Goal: Browse casually: Explore the website without a specific task or goal

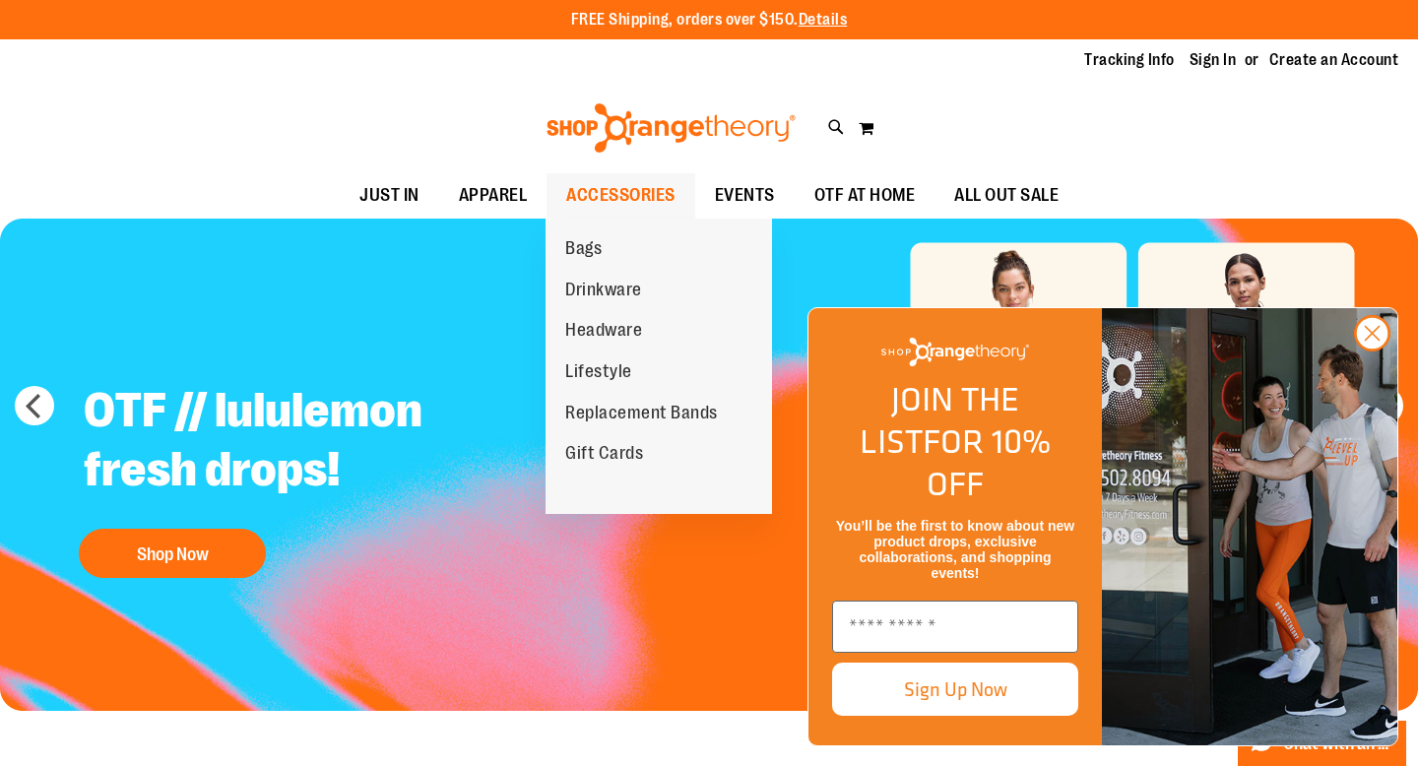
click at [618, 203] on span "ACCESSORIES" at bounding box center [620, 195] width 109 height 44
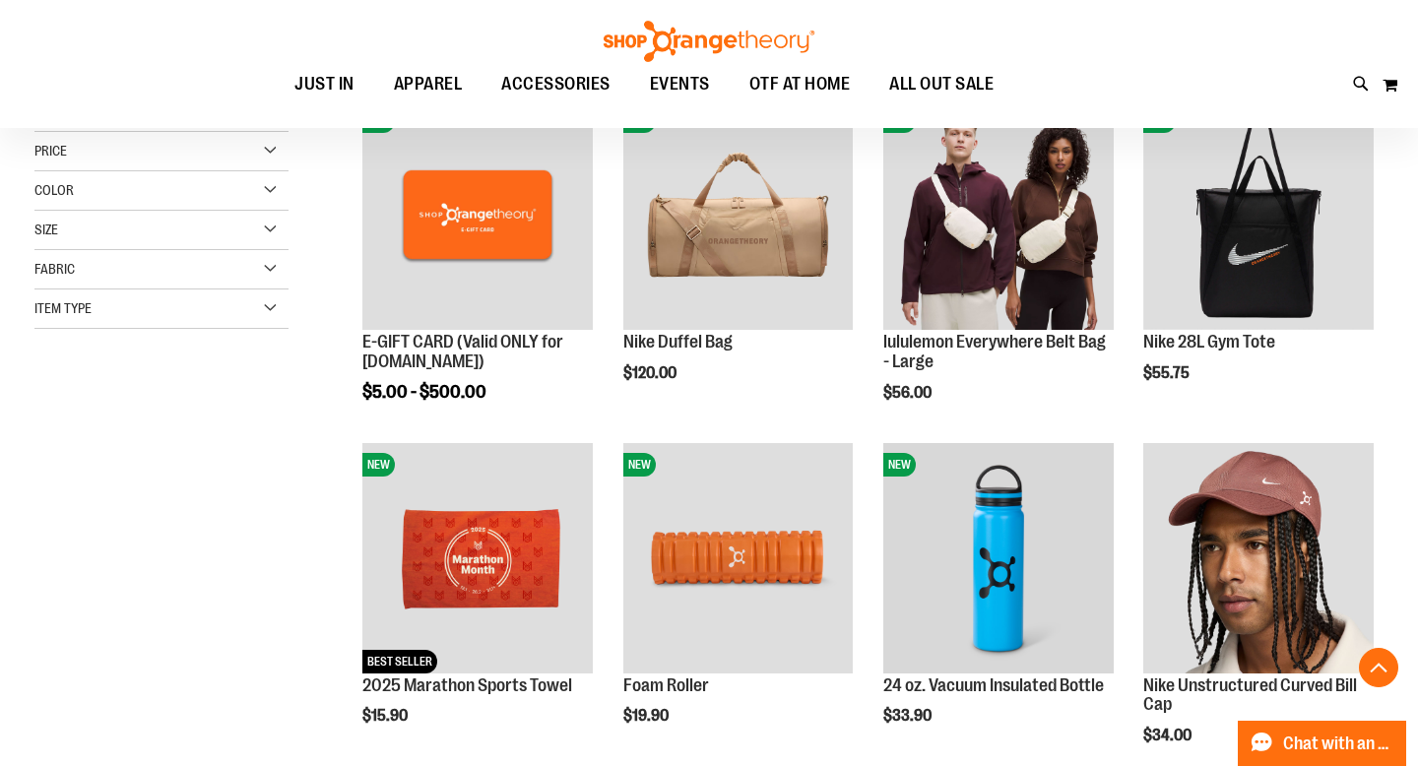
scroll to position [312, 0]
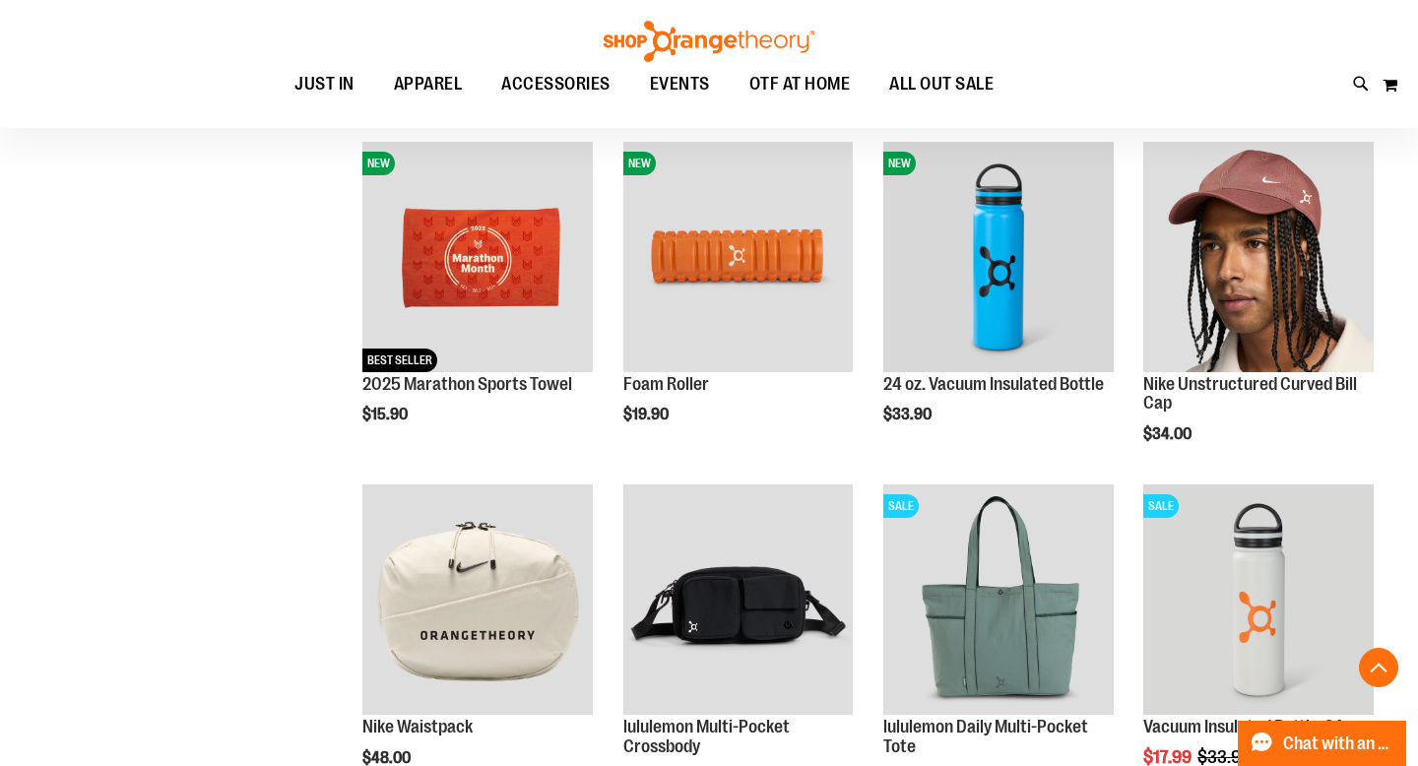
scroll to position [505, 0]
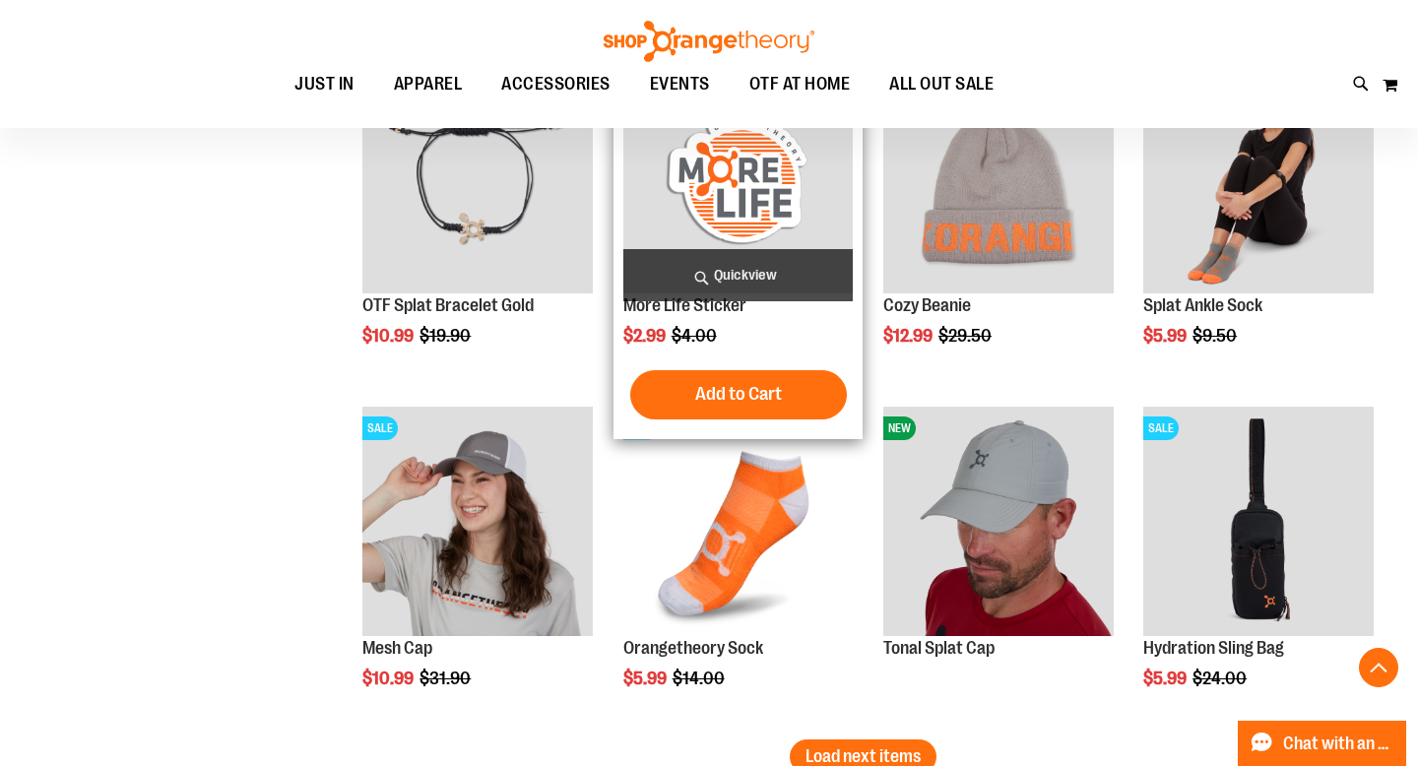
scroll to position [3096, 0]
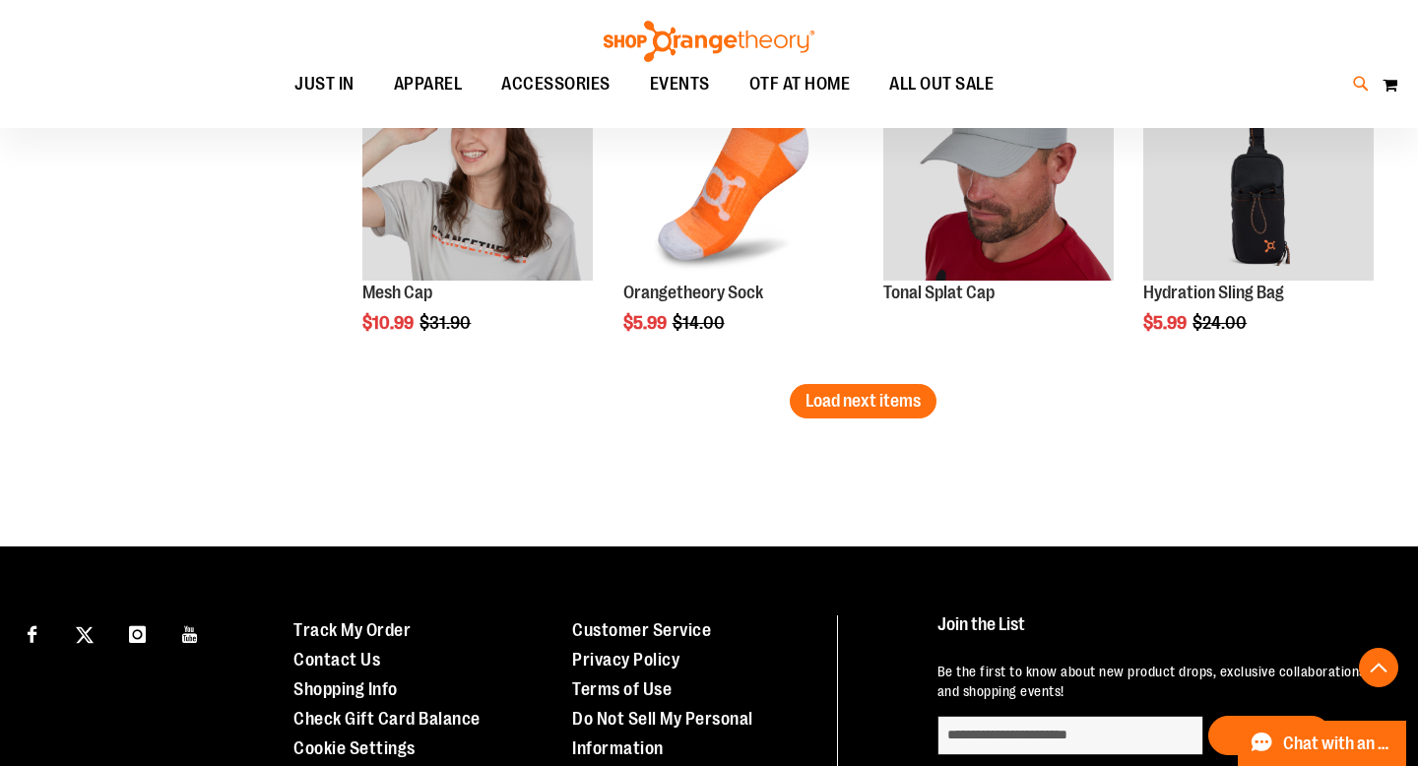
click at [1362, 87] on icon at bounding box center [1361, 84] width 17 height 23
type input "*******"
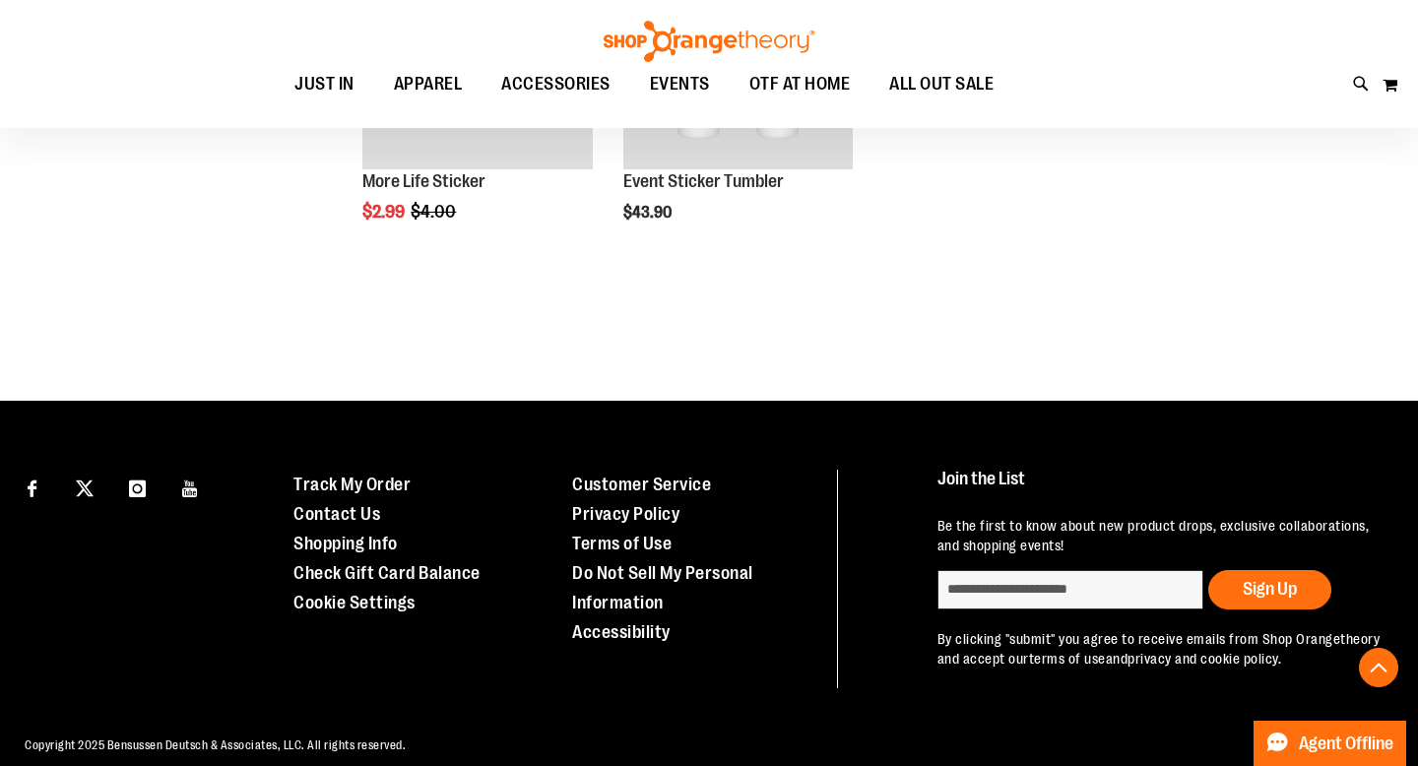
scroll to position [575, 0]
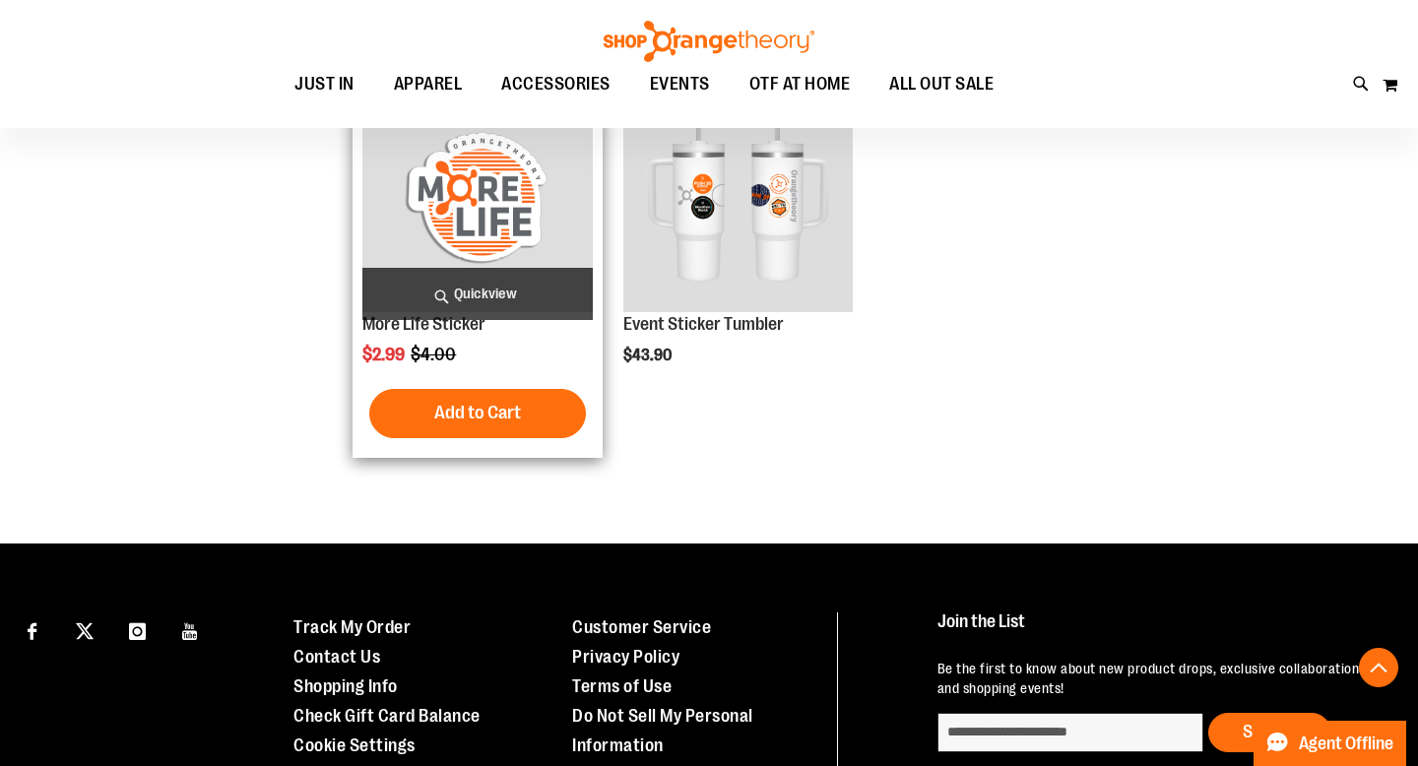
click at [504, 214] on img "product" at bounding box center [477, 197] width 230 height 230
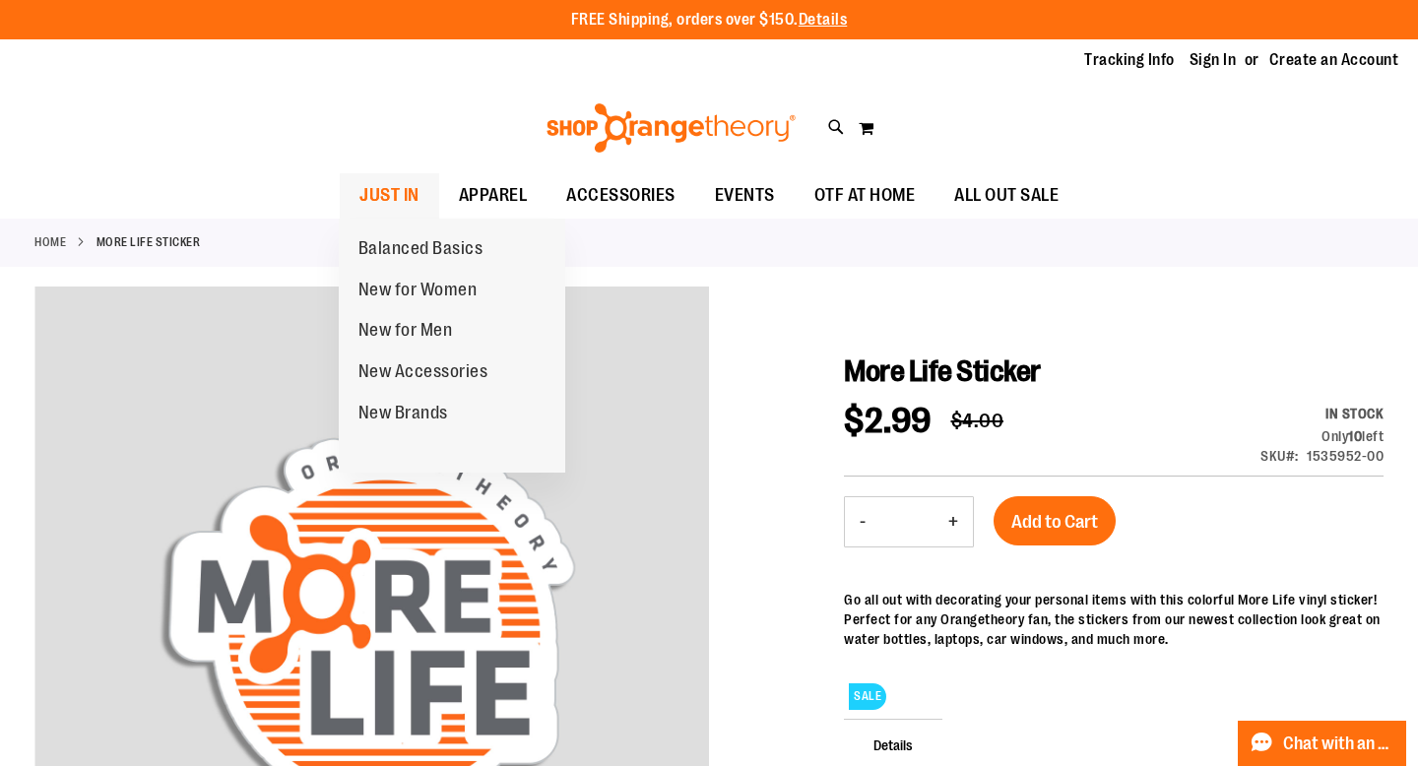
click at [389, 191] on span "JUST IN" at bounding box center [389, 195] width 60 height 44
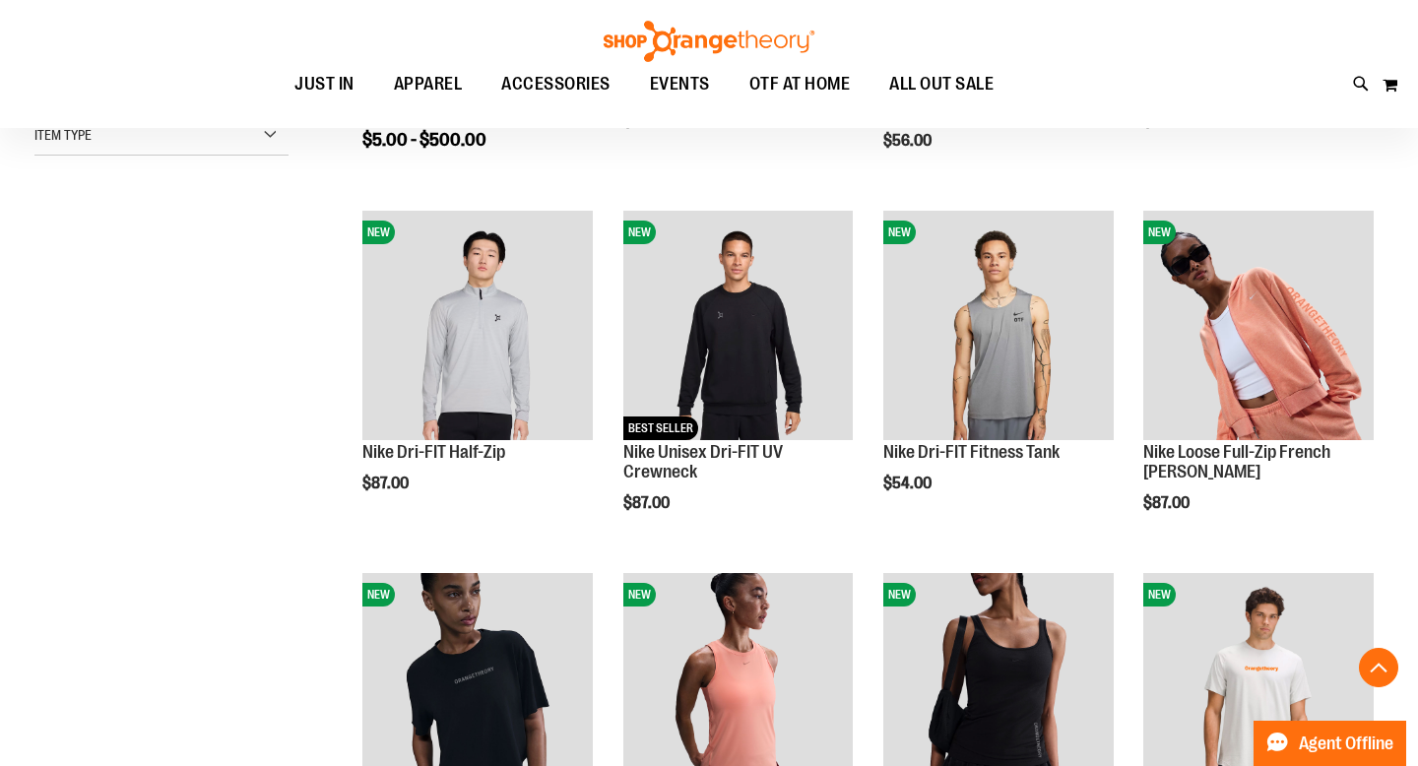
scroll to position [572, 0]
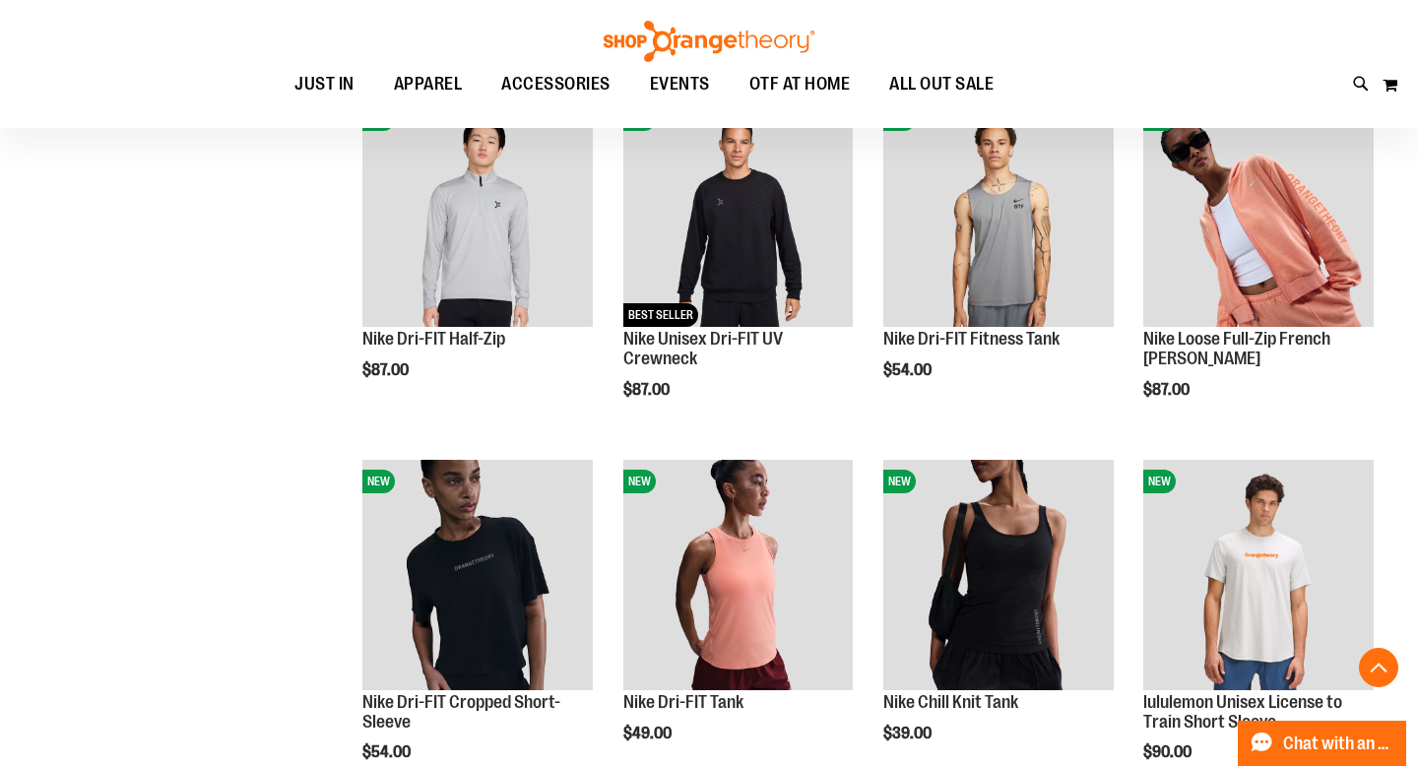
scroll to position [453, 0]
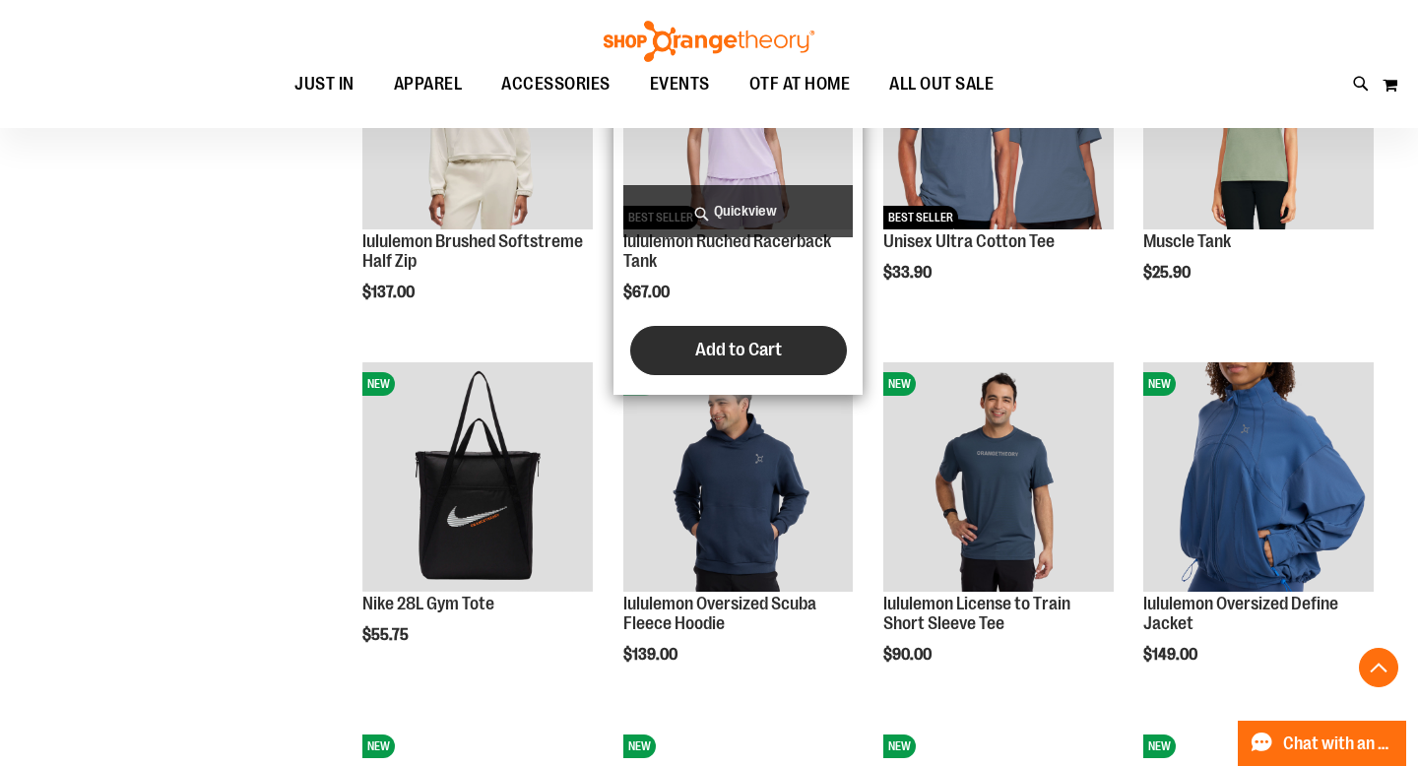
scroll to position [1678, 0]
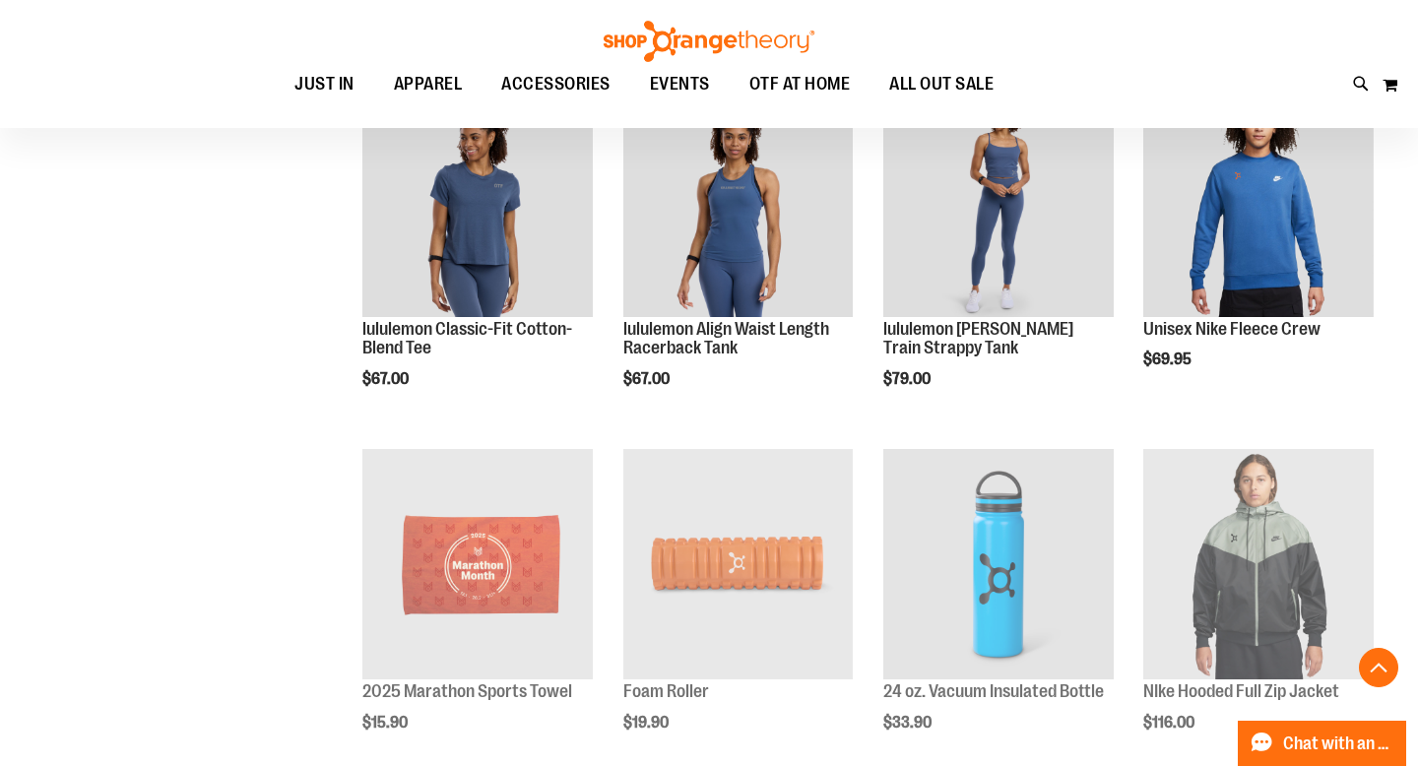
scroll to position [2135, 0]
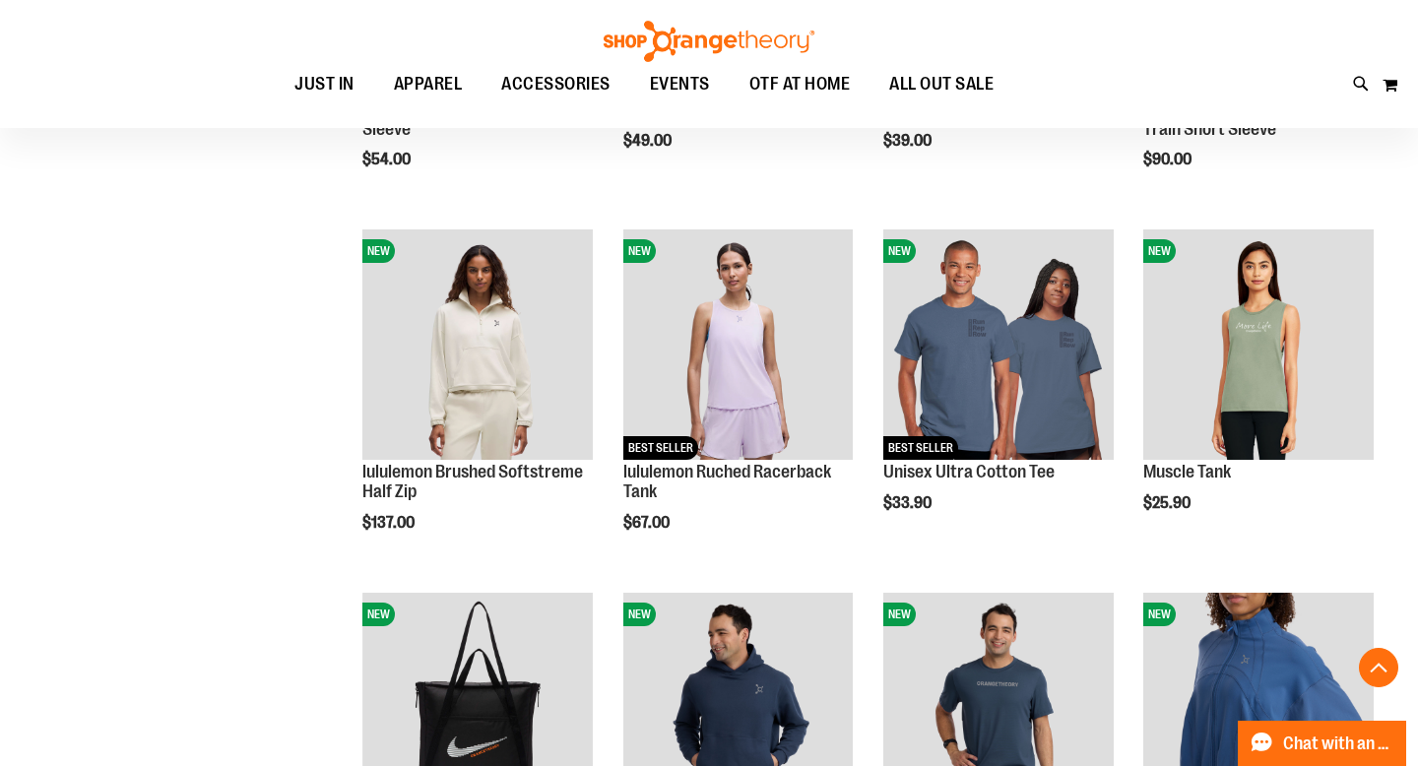
scroll to position [899, 0]
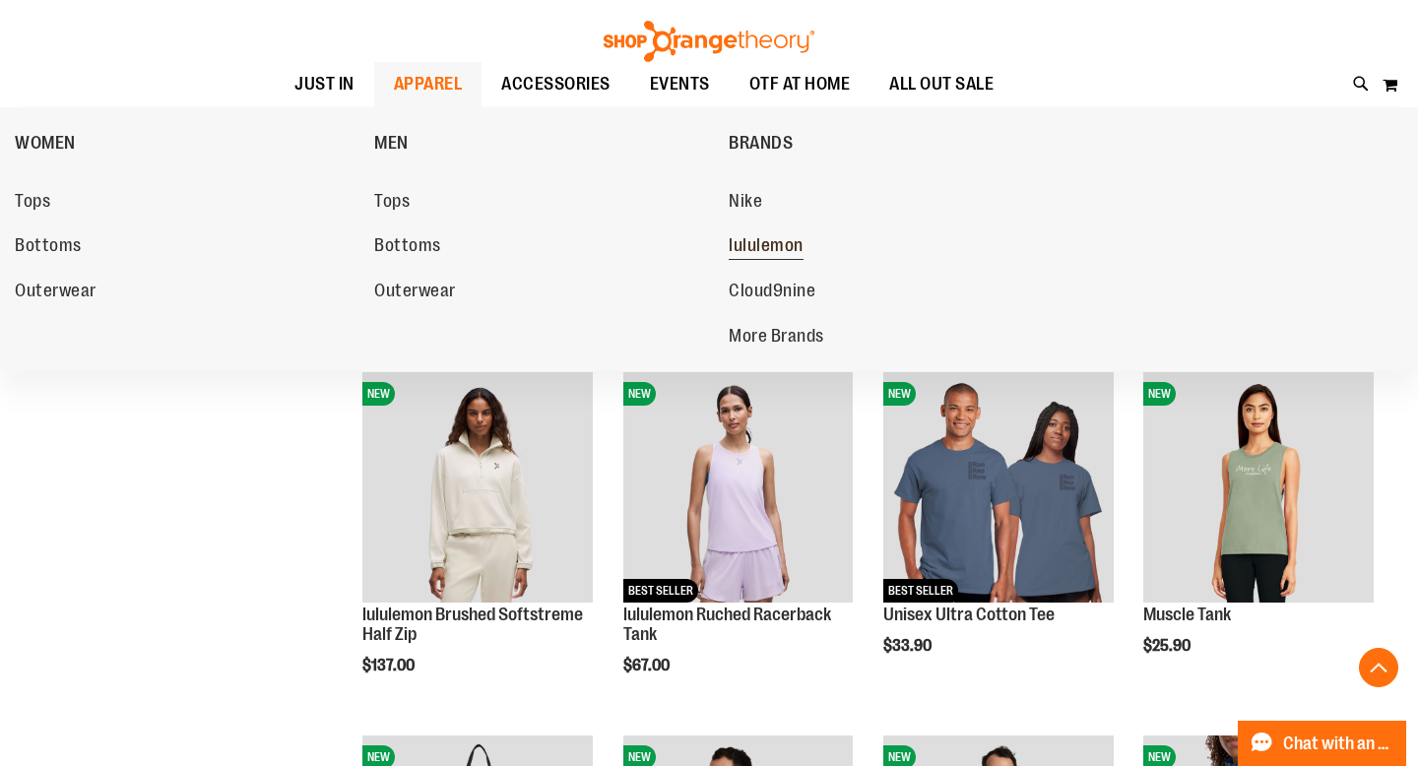
click at [752, 232] on link "lululemon" at bounding box center [899, 245] width 340 height 35
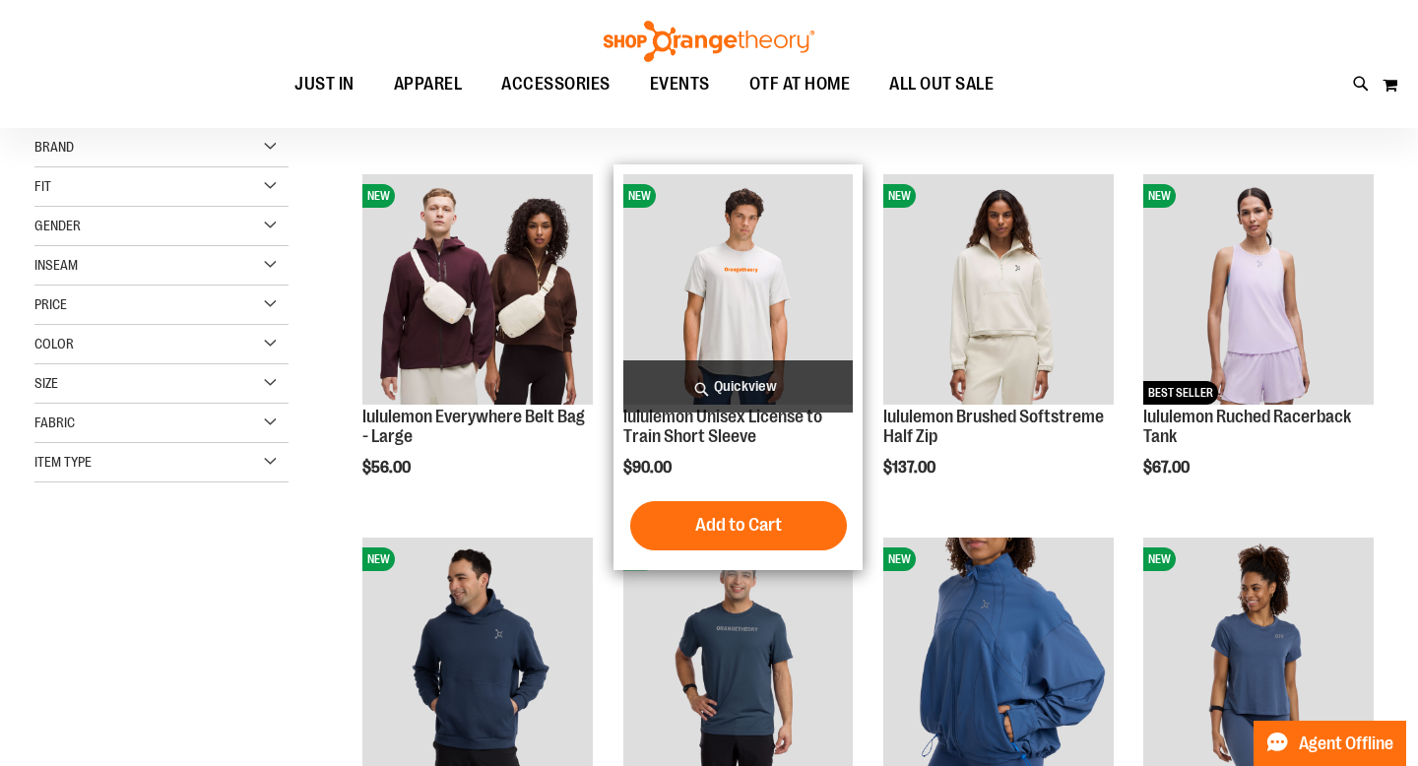
scroll to position [926, 0]
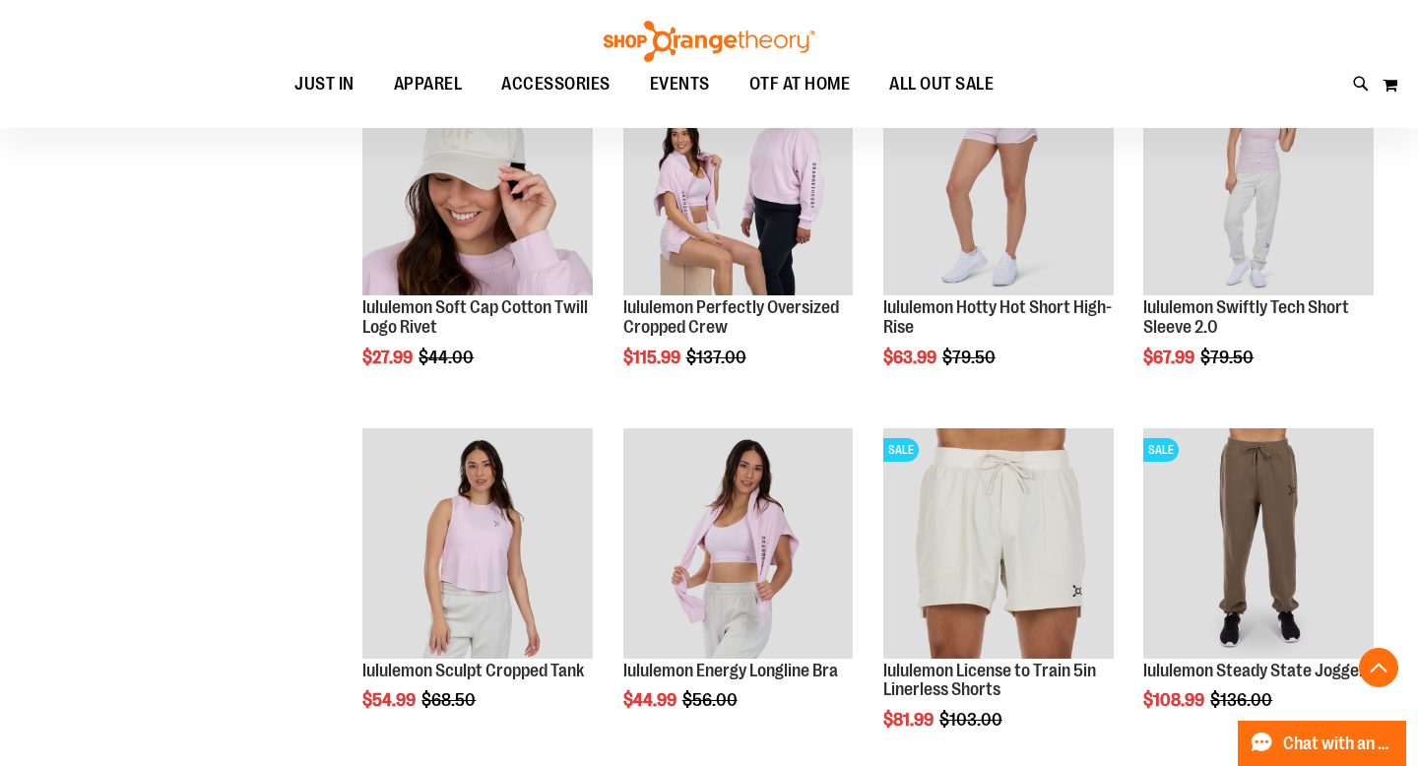
scroll to position [1776, 0]
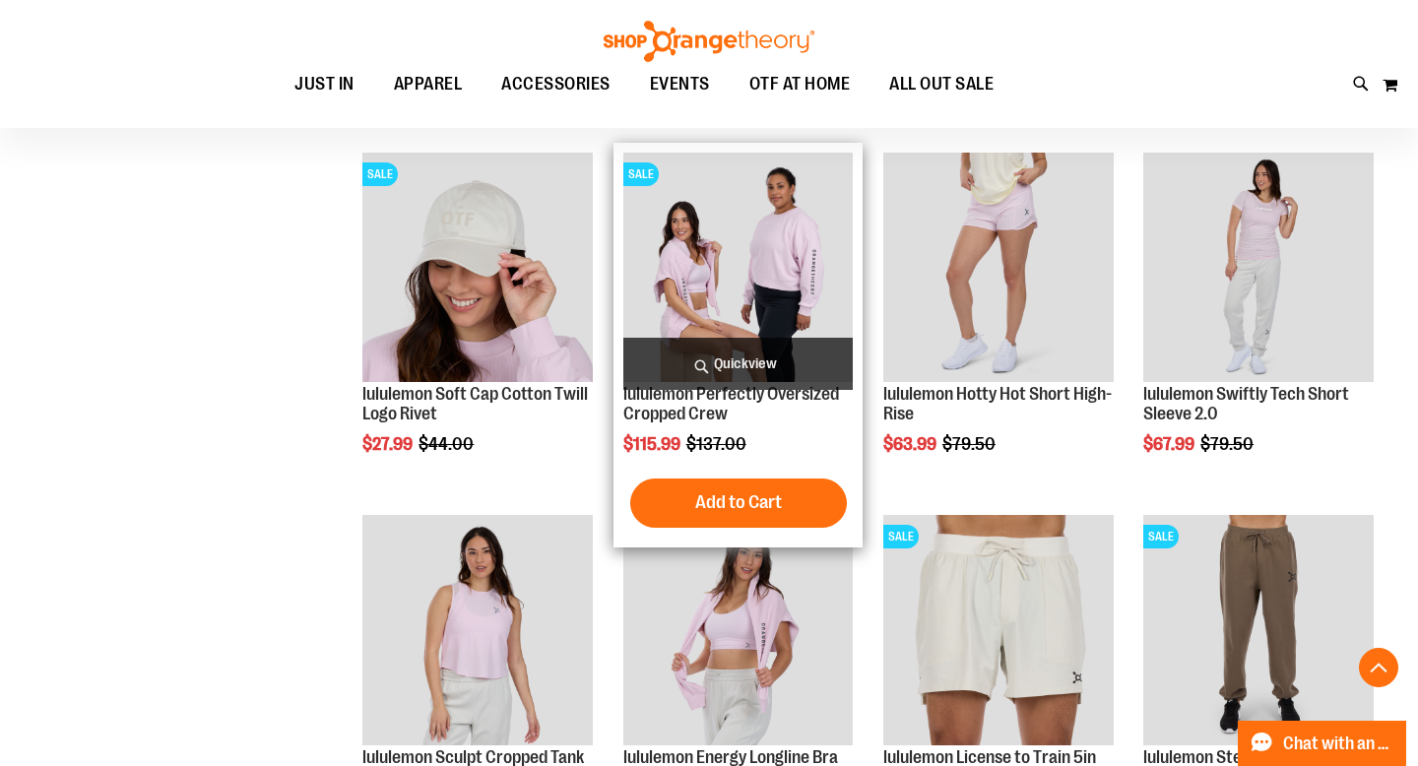
scroll to position [1708, 0]
